Goal: Task Accomplishment & Management: Complete application form

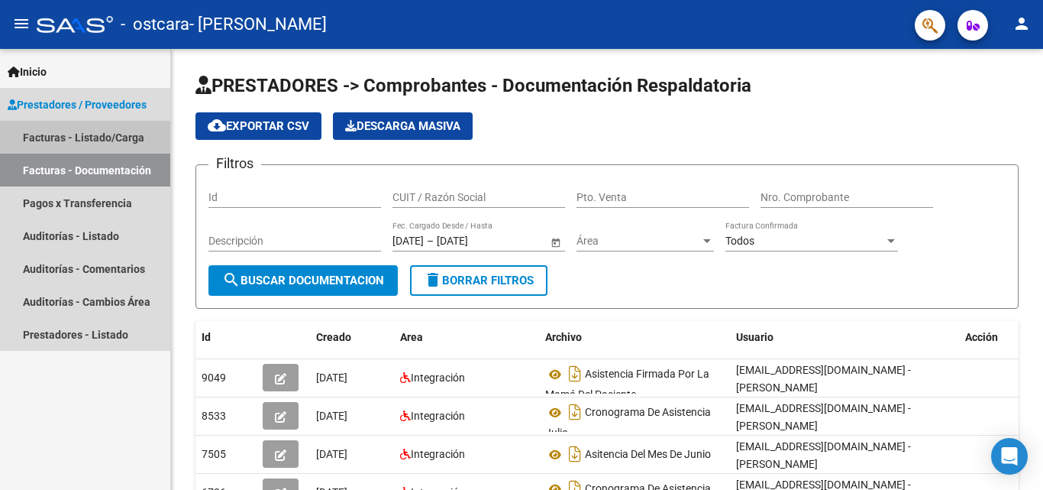
click at [125, 129] on link "Facturas - Listado/Carga" at bounding box center [85, 137] width 170 height 33
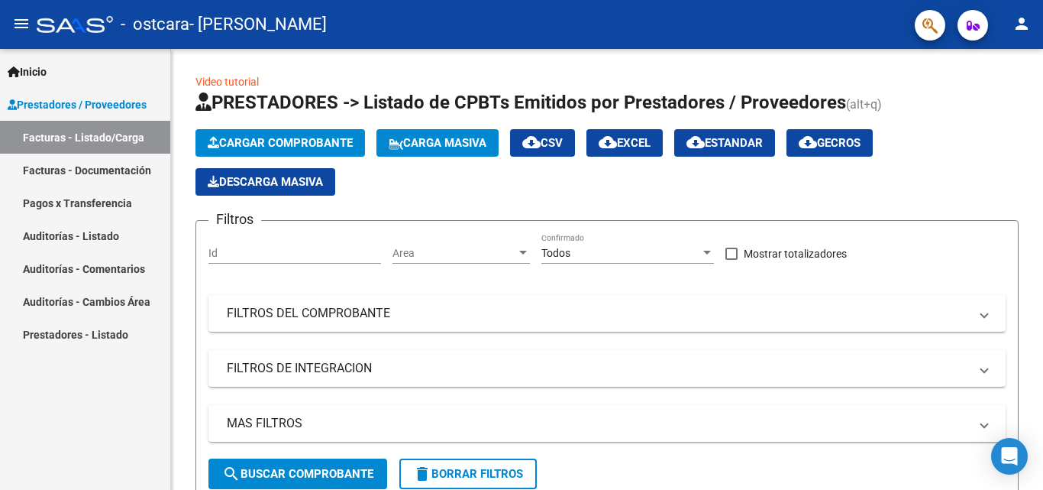
click at [128, 110] on span "Prestadores / Proveedores" at bounding box center [77, 104] width 139 height 17
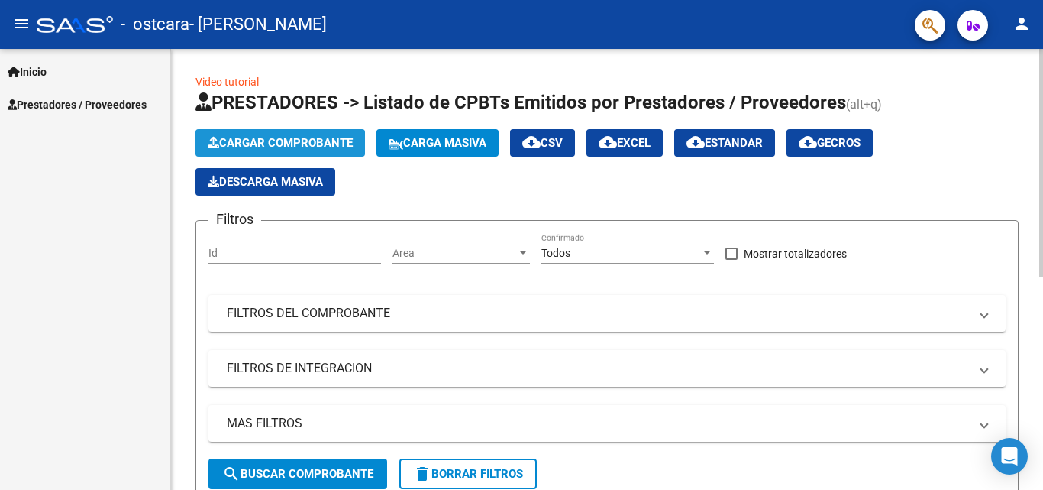
click at [255, 145] on span "Cargar Comprobante" at bounding box center [280, 143] width 145 height 14
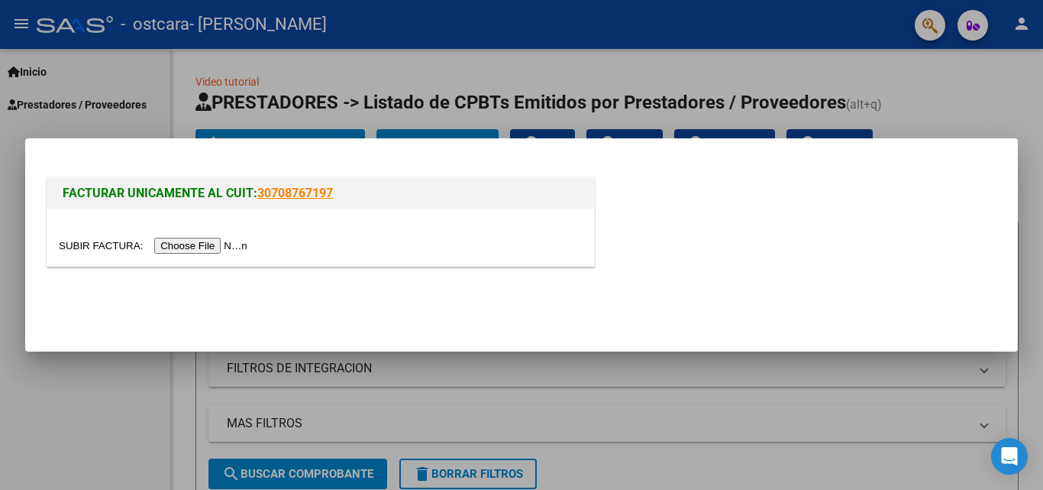
click at [215, 254] on div at bounding box center [320, 237] width 547 height 57
click at [218, 251] on input "file" at bounding box center [155, 246] width 193 height 16
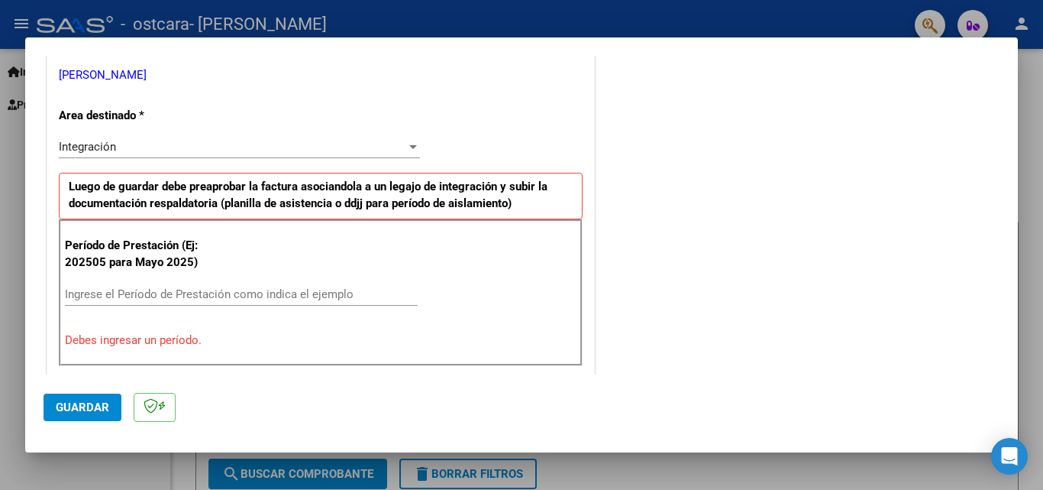
scroll to position [338, 0]
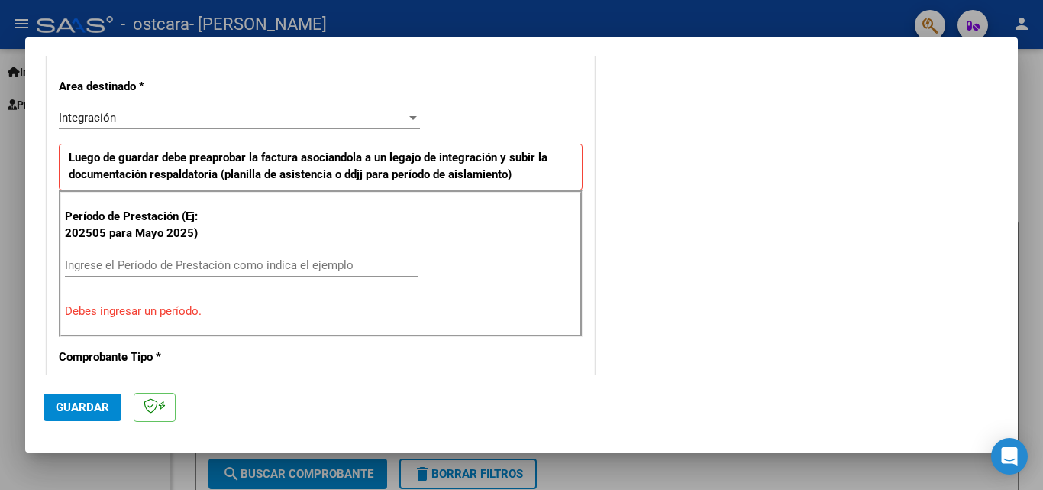
click at [215, 258] on input "Ingrese el Período de Prestación como indica el ejemplo" at bounding box center [241, 265] width 353 height 14
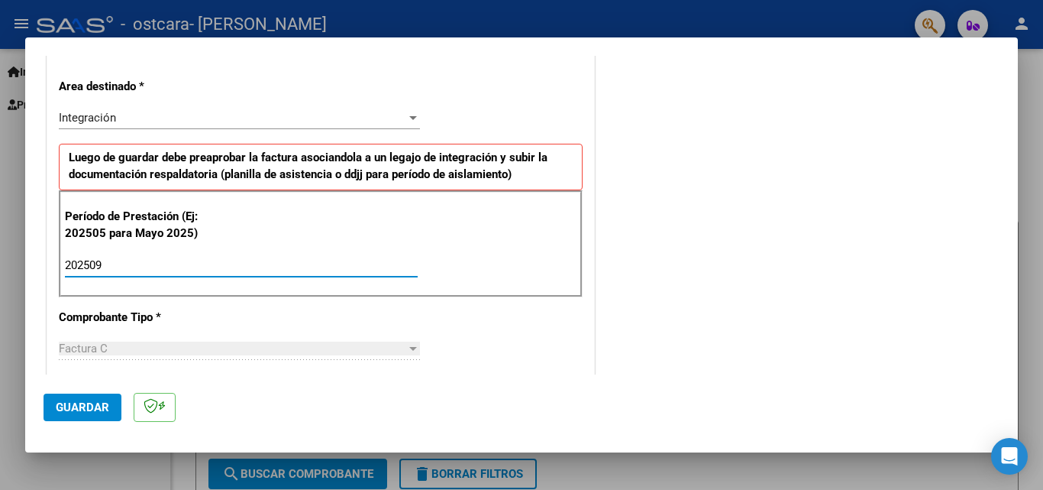
type input "202509"
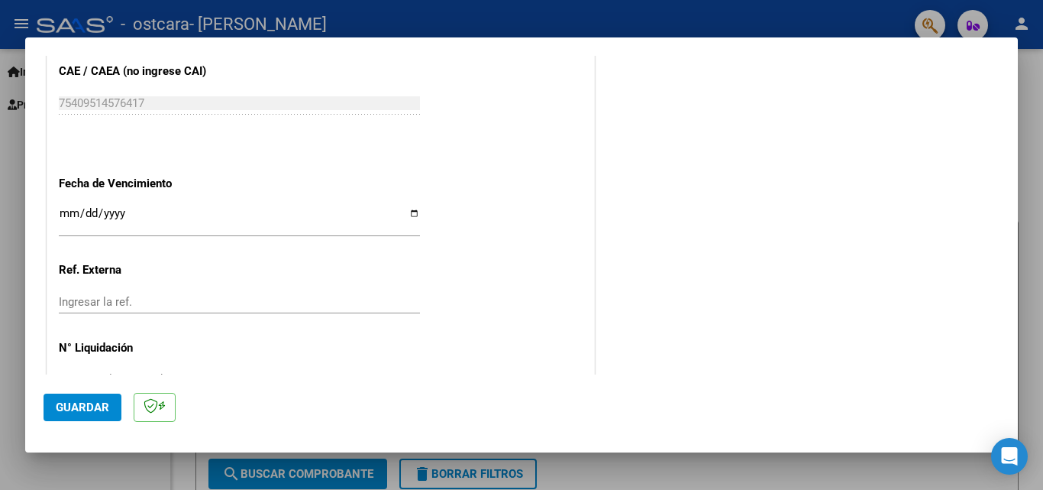
scroll to position [991, 0]
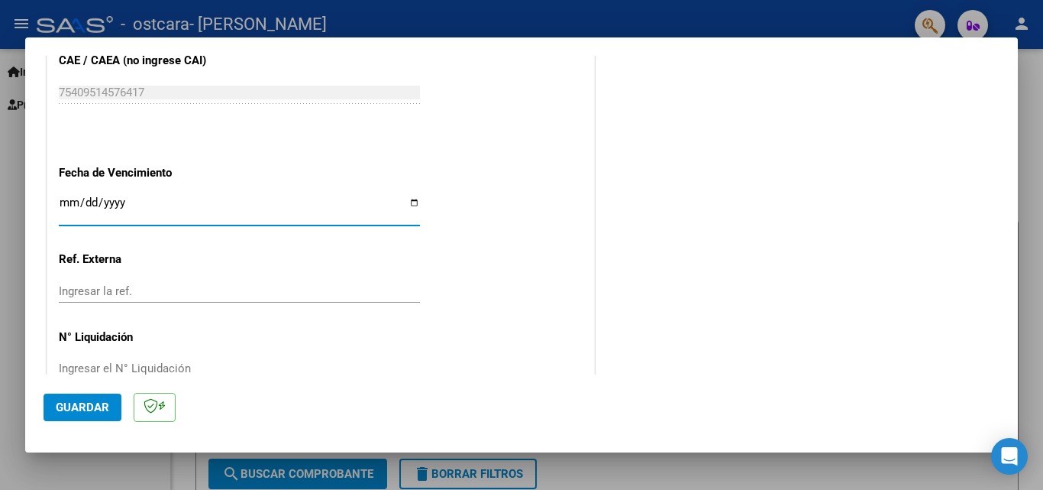
click at [160, 202] on input "Ingresar la fecha" at bounding box center [239, 208] width 361 height 24
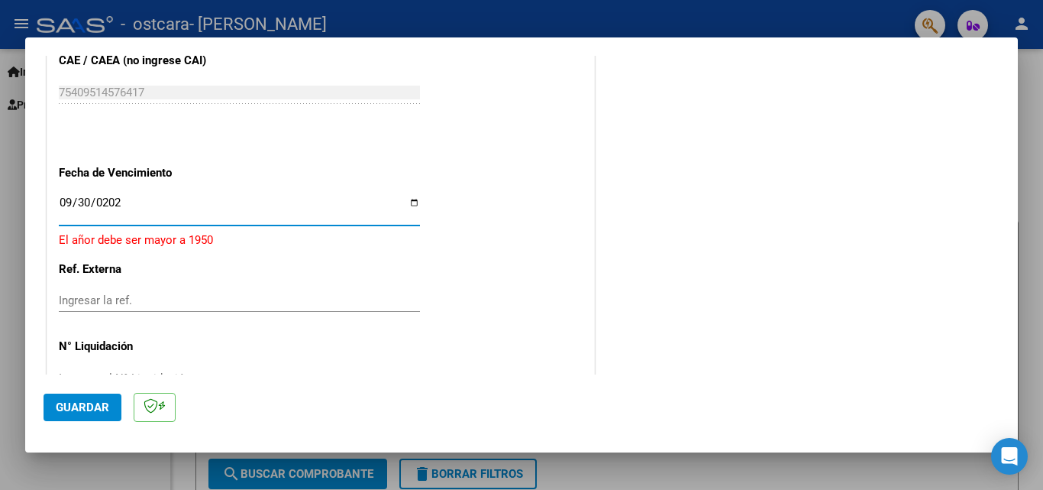
type input "[DATE]"
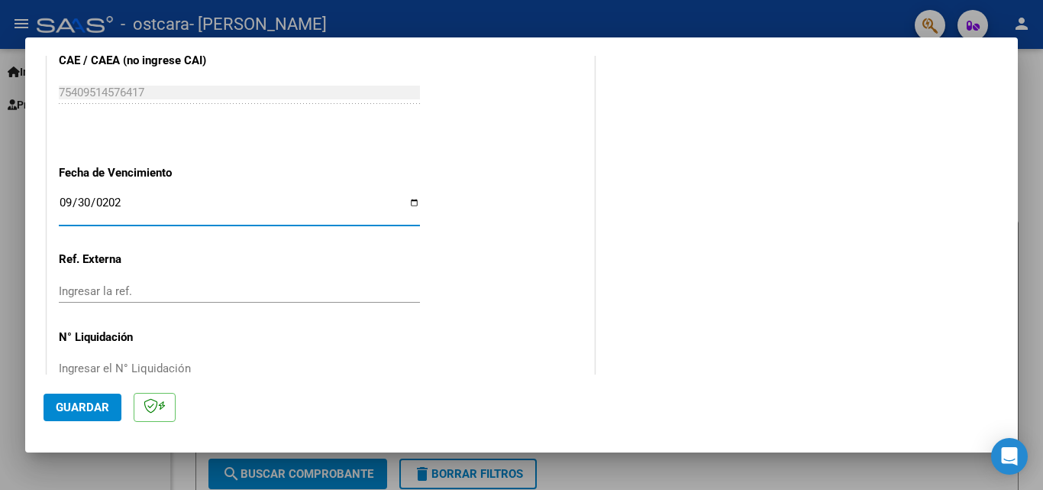
click at [138, 286] on input "Ingresar la ref." at bounding box center [239, 291] width 361 height 14
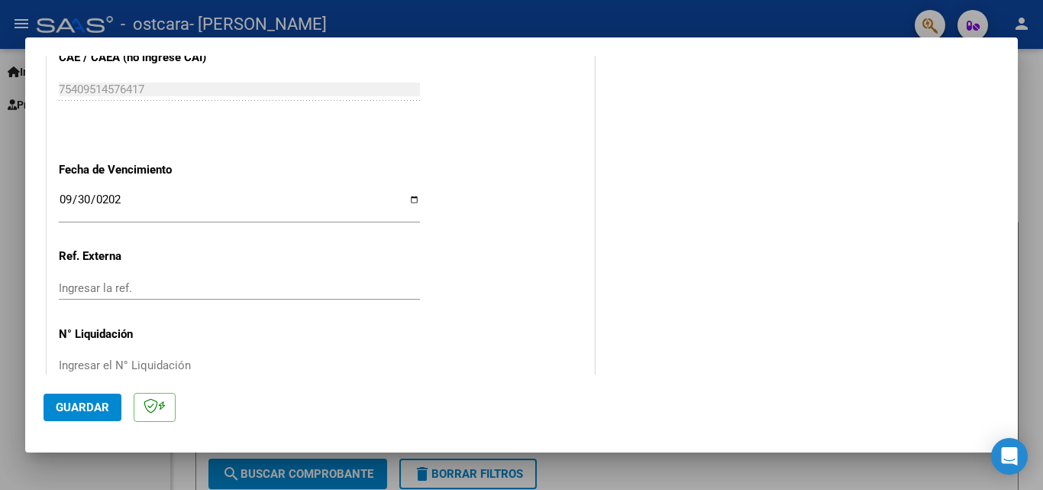
scroll to position [1026, 0]
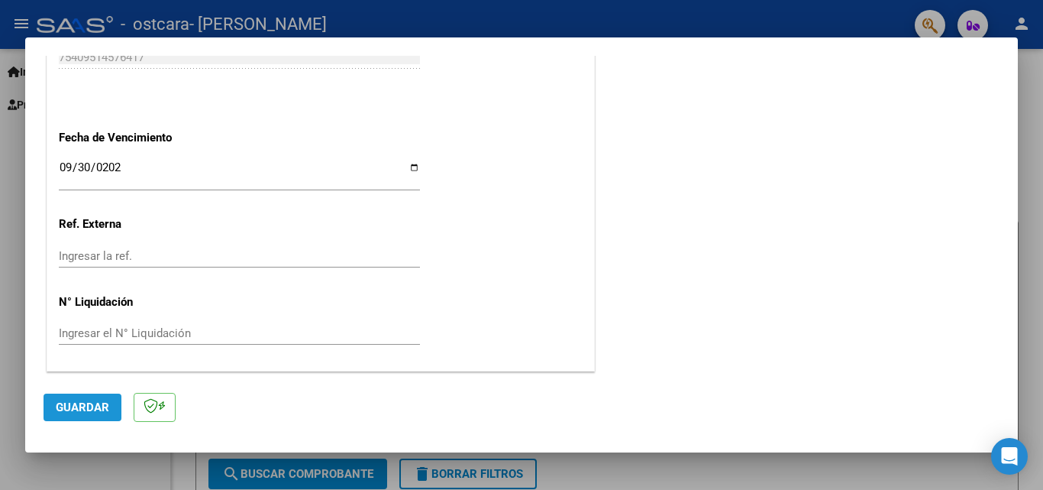
click at [88, 408] on span "Guardar" at bounding box center [82, 407] width 53 height 14
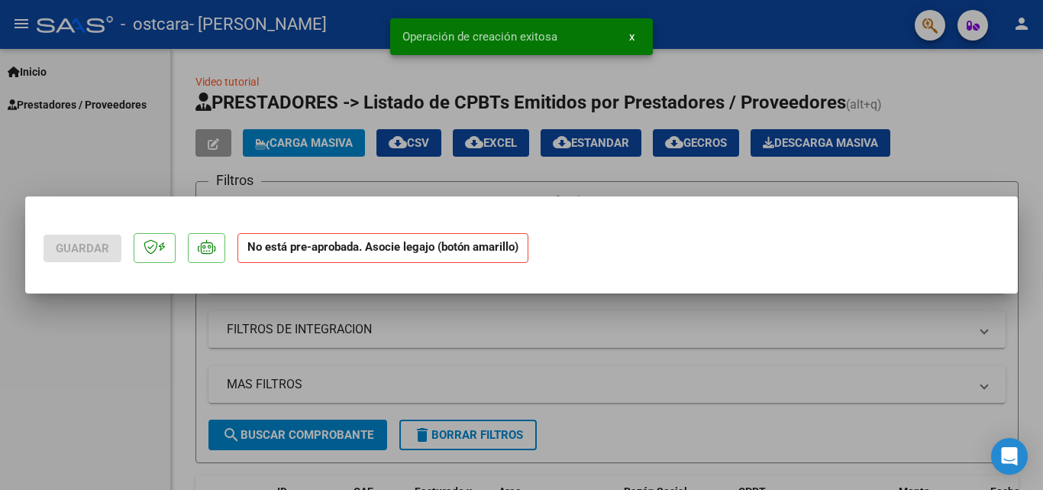
scroll to position [0, 0]
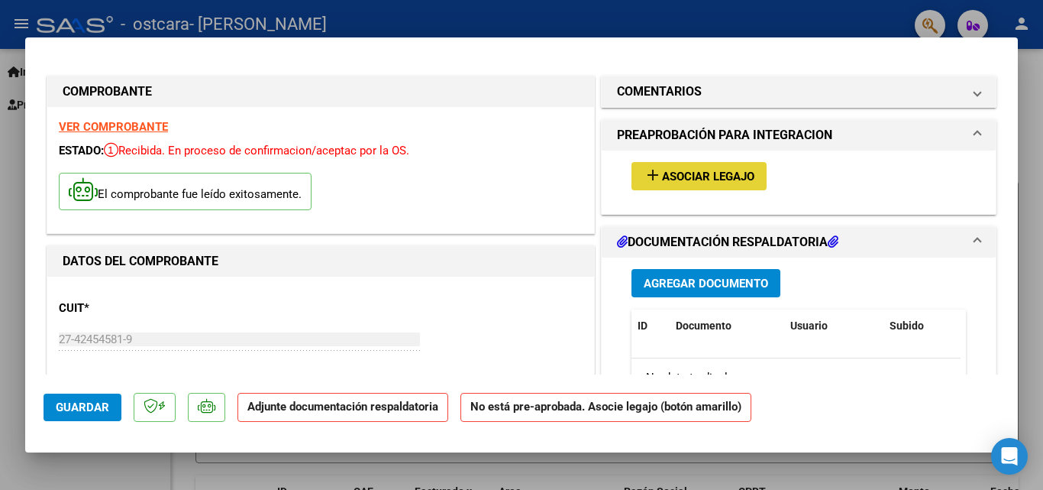
click at [654, 176] on mat-icon "add" at bounding box center [653, 175] width 18 height 18
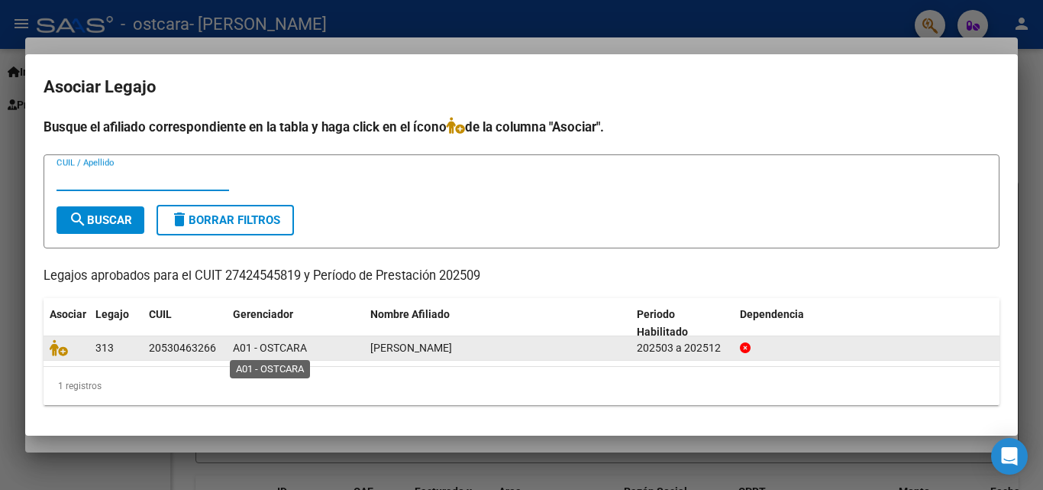
click at [276, 352] on span "A01 - OSTCARA" at bounding box center [270, 347] width 74 height 12
click at [354, 356] on div "A01 - OSTCARA" at bounding box center [295, 348] width 125 height 18
click at [49, 342] on datatable-body-cell at bounding box center [67, 348] width 46 height 24
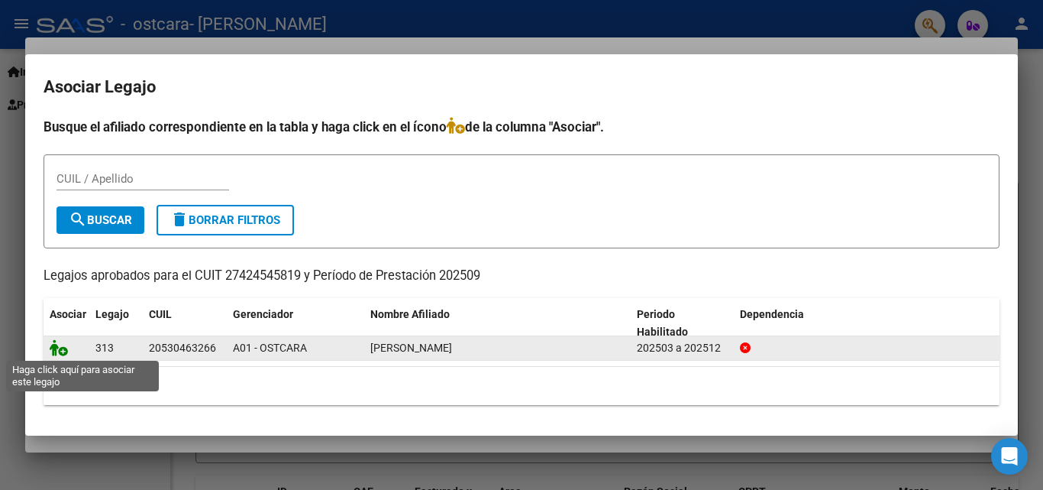
click at [50, 342] on icon at bounding box center [59, 347] width 18 height 17
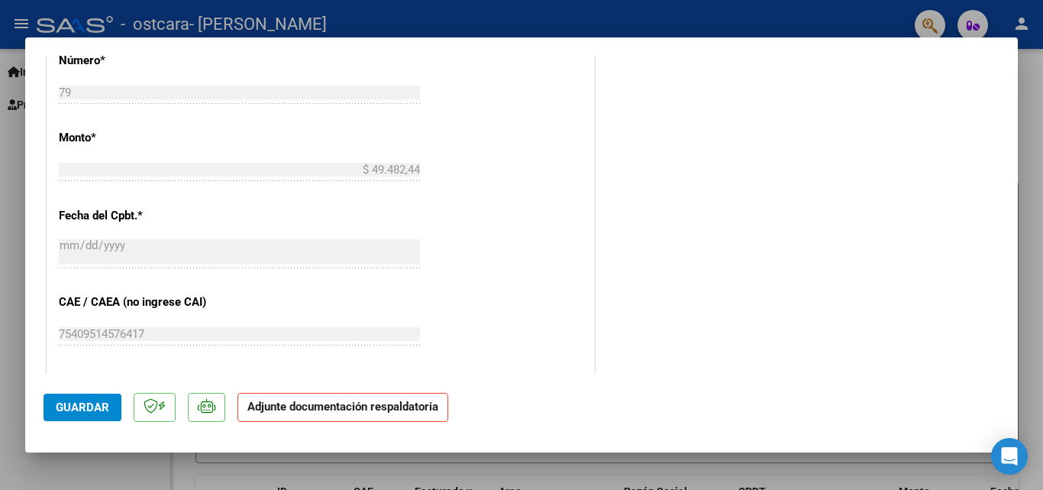
scroll to position [1049, 0]
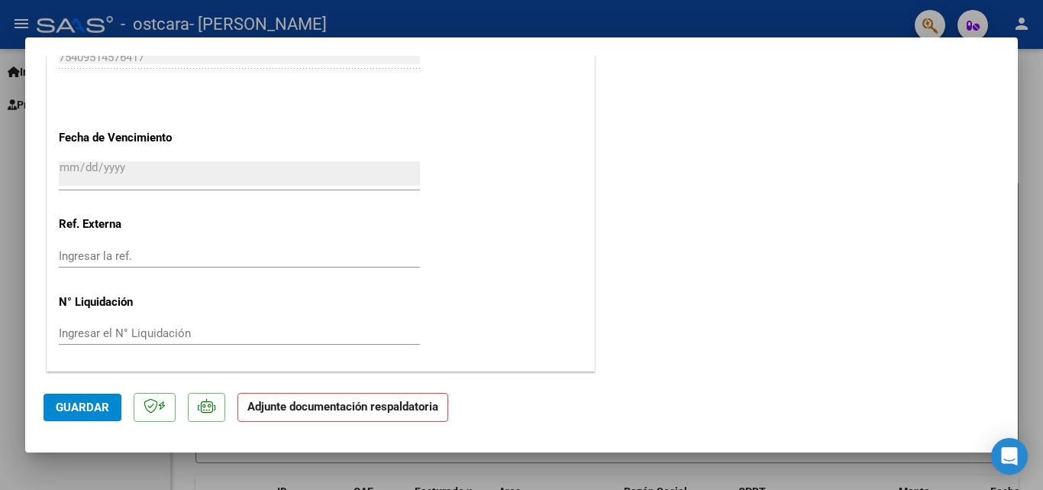
click at [396, 406] on strong "Adjunte documentación respaldatoria" at bounding box center [342, 406] width 191 height 14
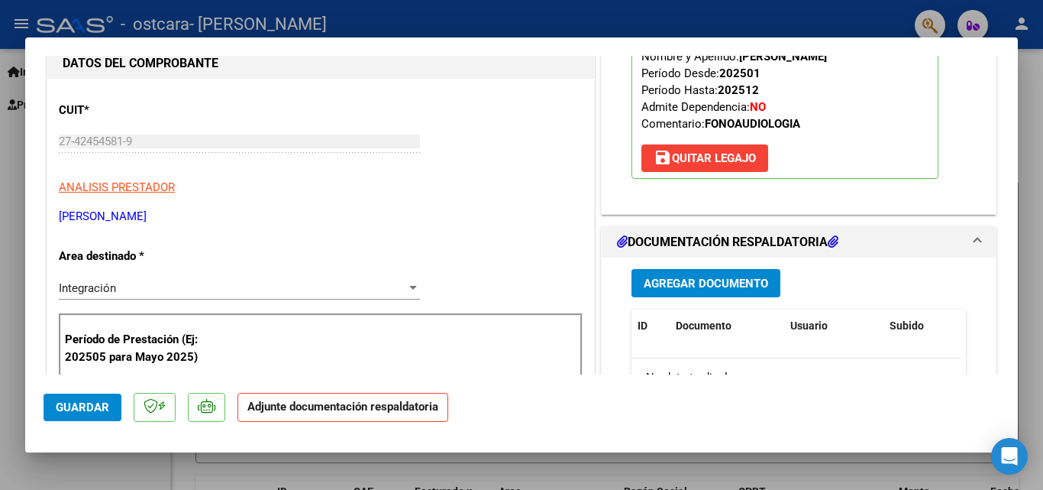
scroll to position [173, 0]
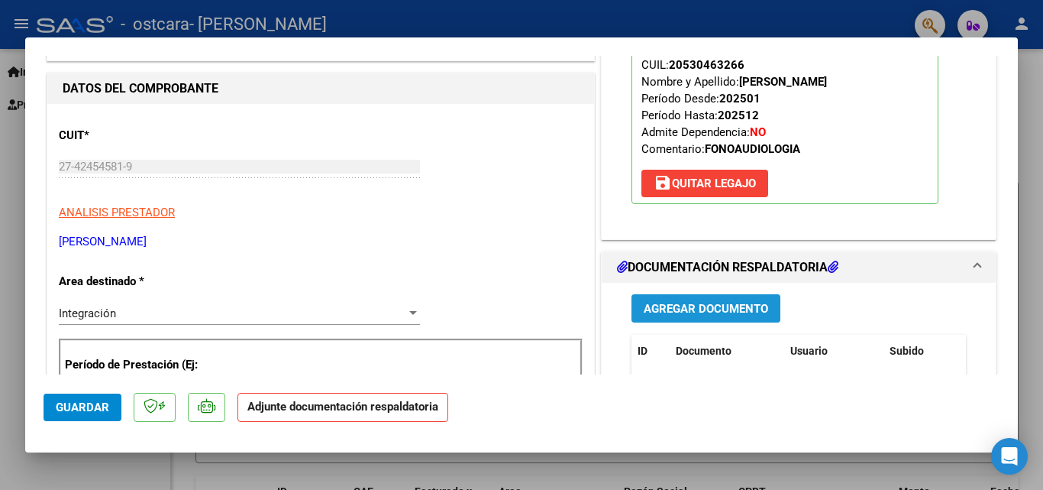
click at [667, 313] on span "Agregar Documento" at bounding box center [706, 309] width 124 height 14
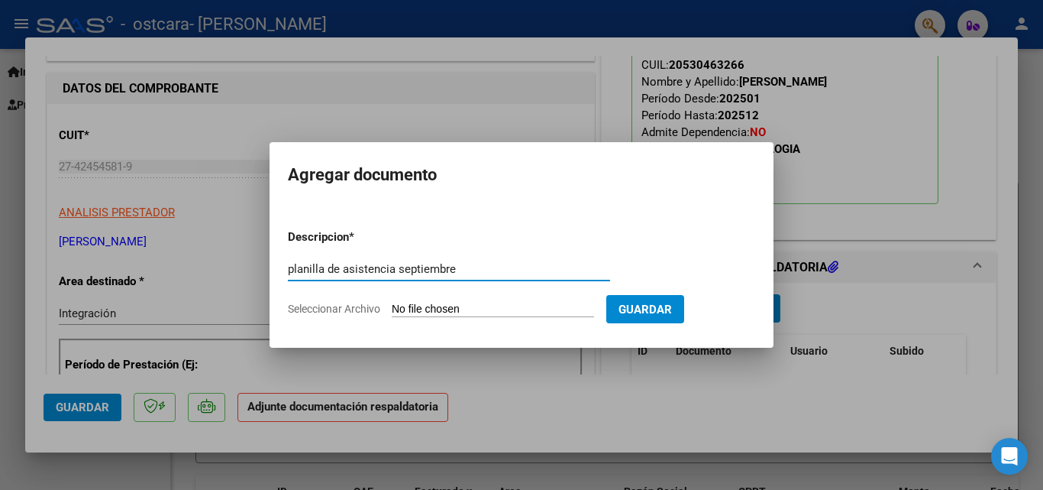
type input "planilla de asistencia septiembre"
click at [432, 302] on input "Seleccionar Archivo" at bounding box center [493, 309] width 202 height 15
type input "C:\fakepath\[PERSON_NAME] septiembre.pdf"
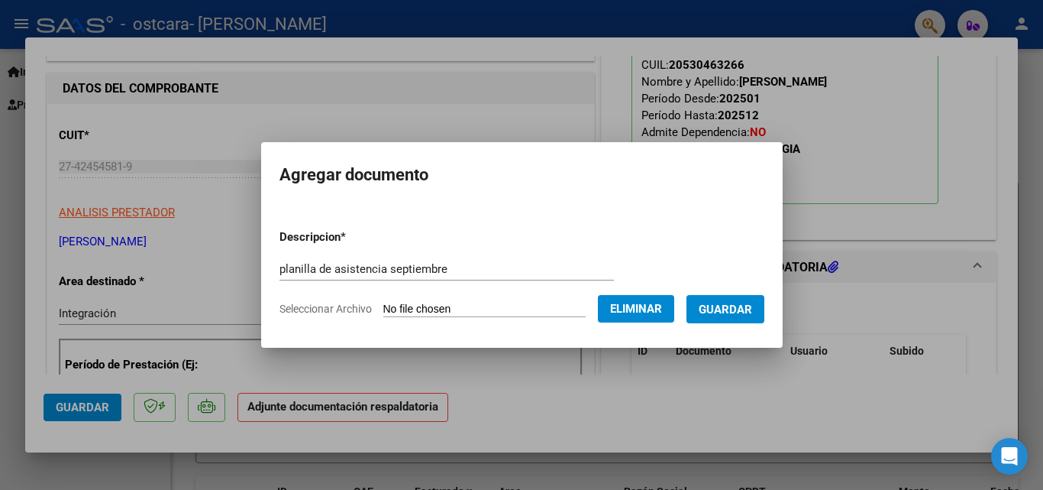
click at [741, 318] on button "Guardar" at bounding box center [726, 309] width 78 height 28
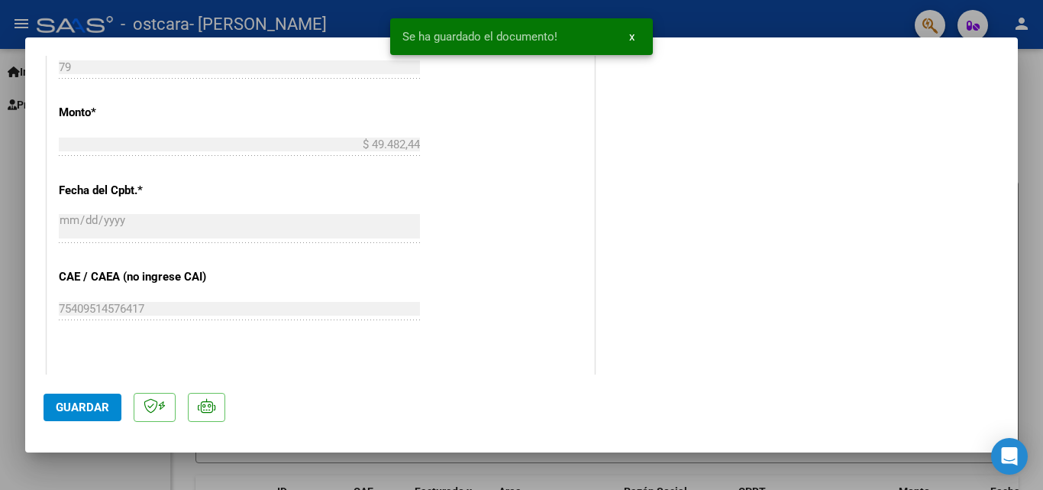
scroll to position [941, 0]
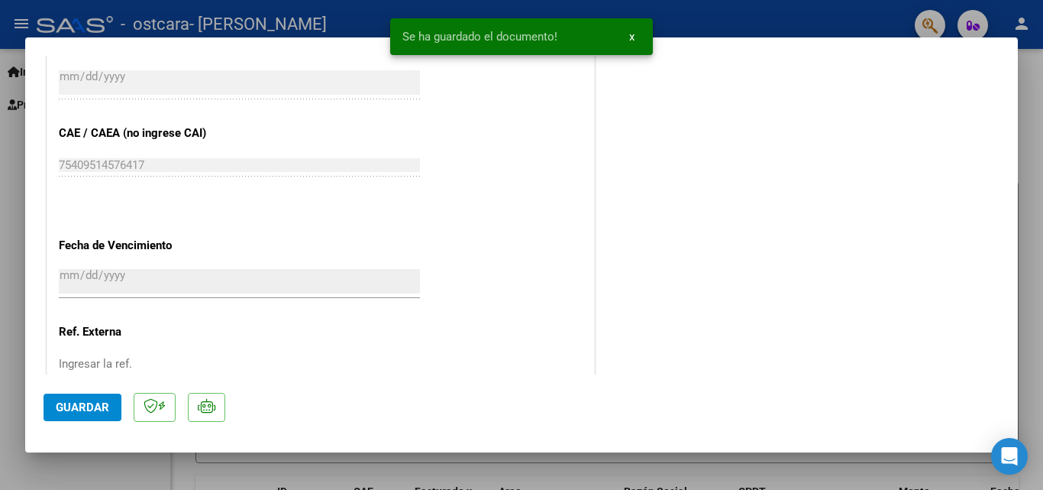
click at [91, 405] on span "Guardar" at bounding box center [82, 407] width 53 height 14
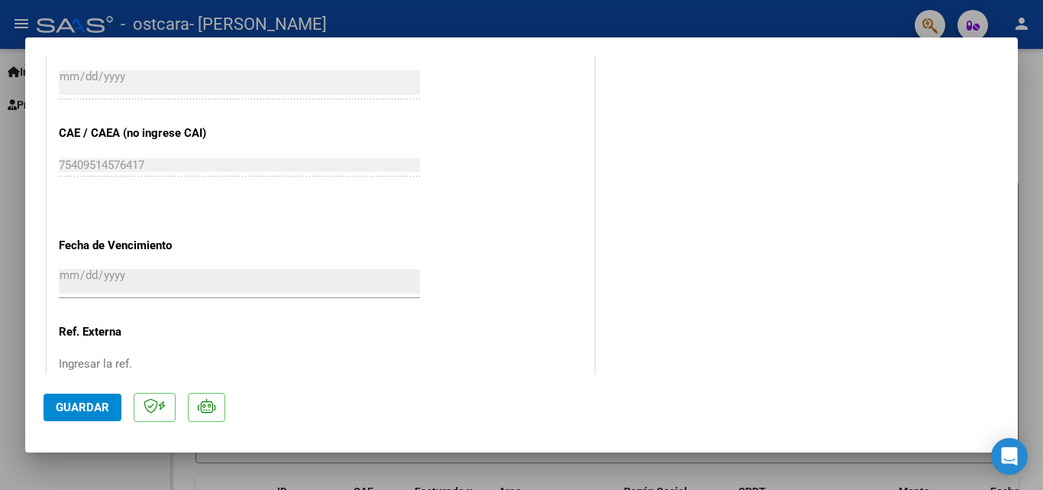
scroll to position [1049, 0]
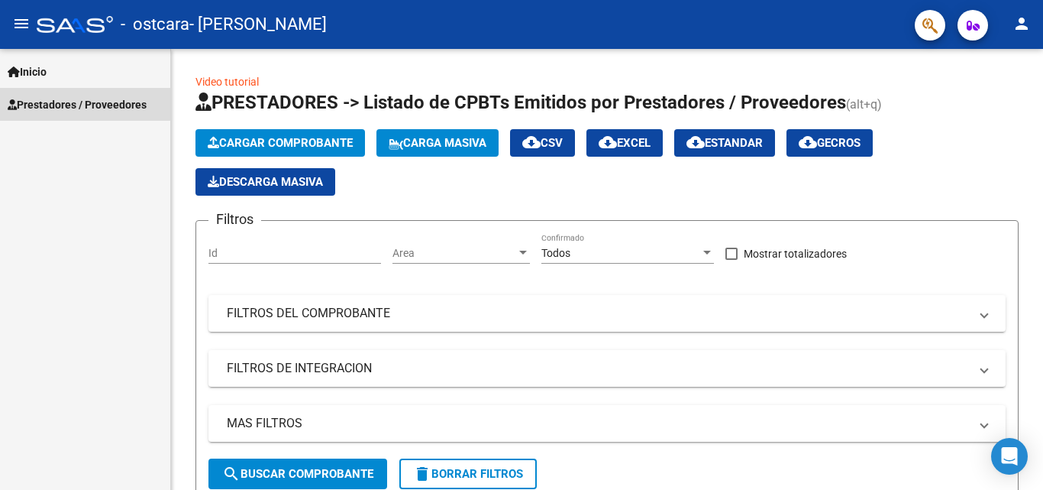
click at [19, 99] on span "Prestadores / Proveedores" at bounding box center [77, 104] width 139 height 17
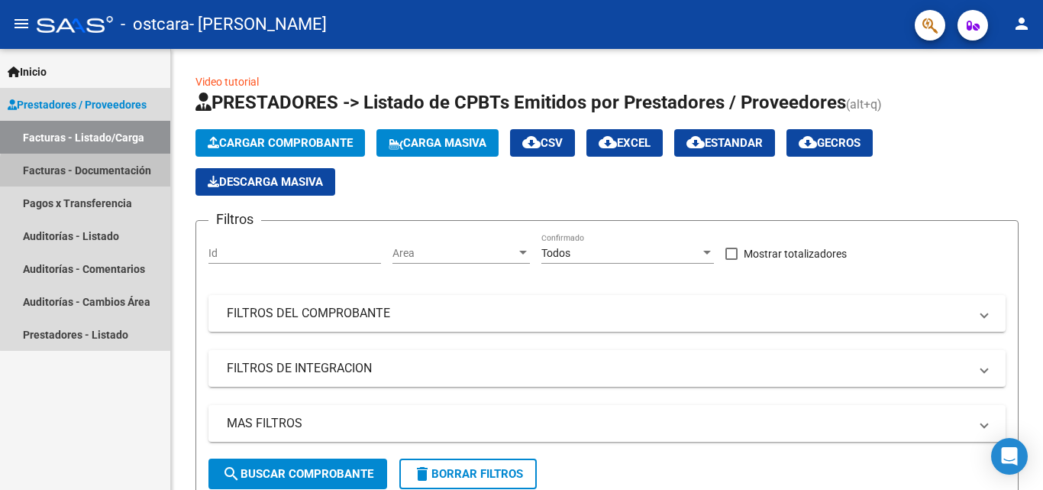
click at [140, 176] on link "Facturas - Documentación" at bounding box center [85, 170] width 170 height 33
